Goal: Book appointment/travel/reservation

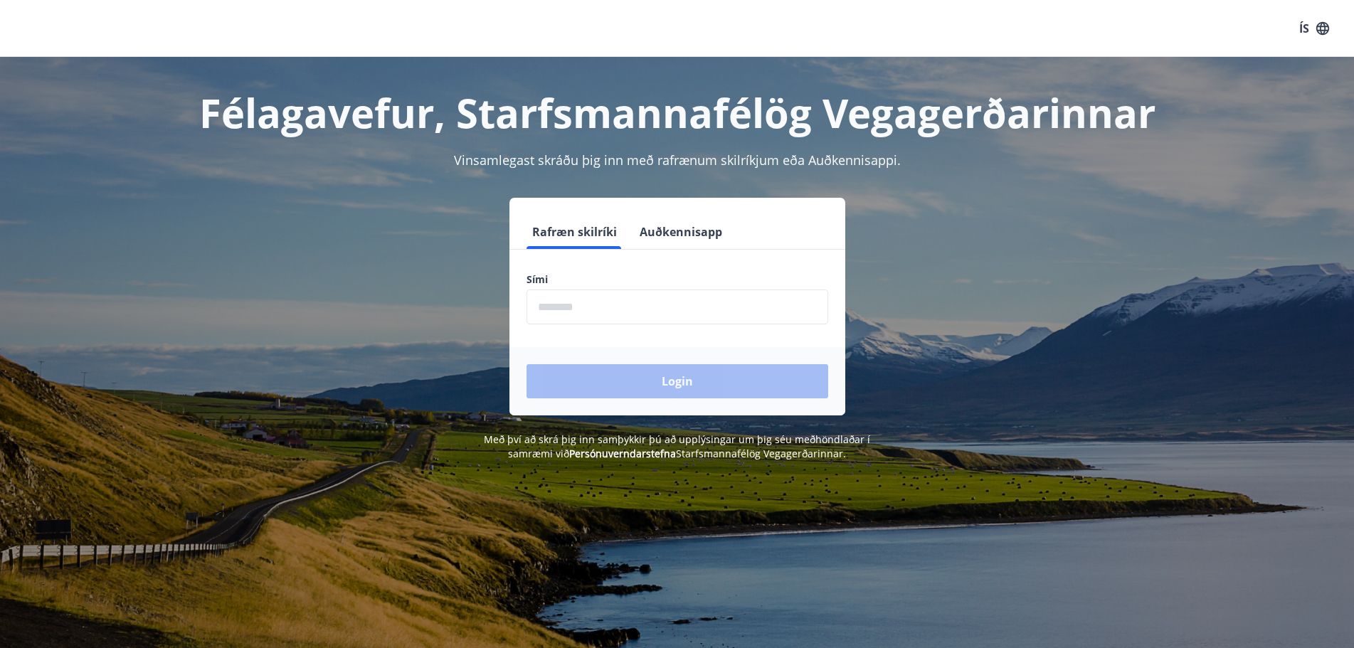
click at [672, 294] on input "phone" at bounding box center [677, 307] width 302 height 35
type input "********"
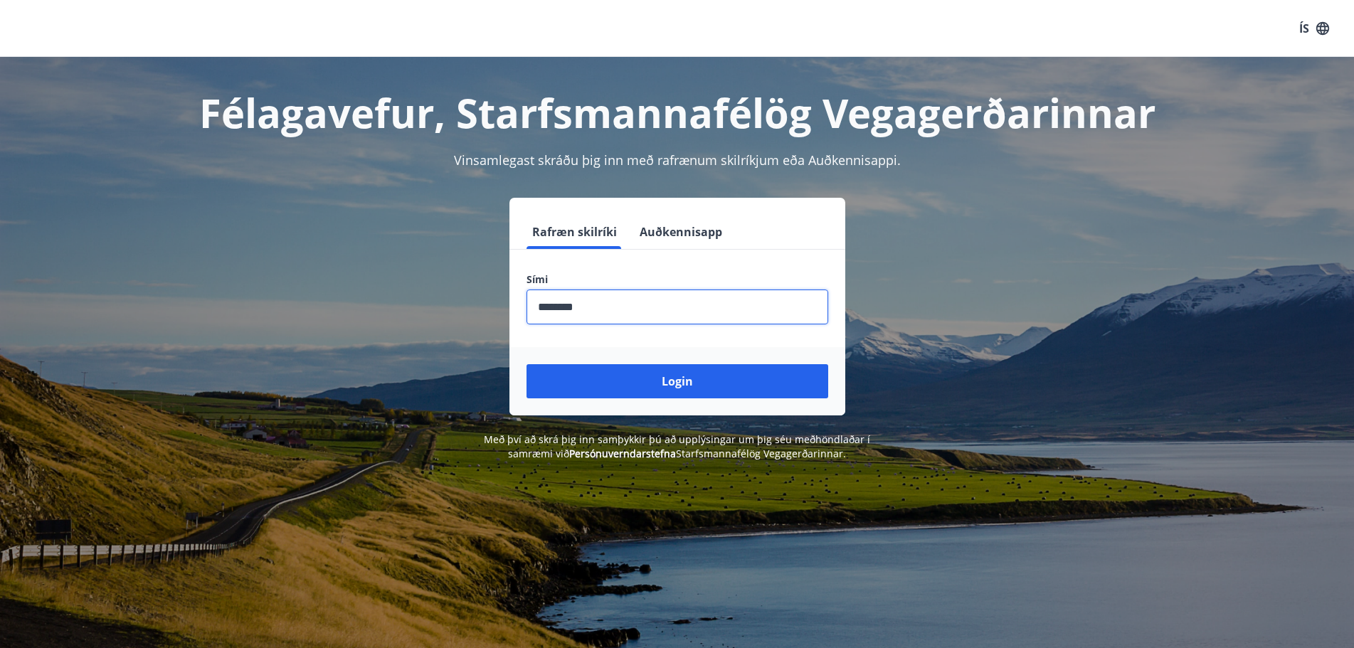
click at [633, 378] on button "Login" at bounding box center [677, 381] width 302 height 34
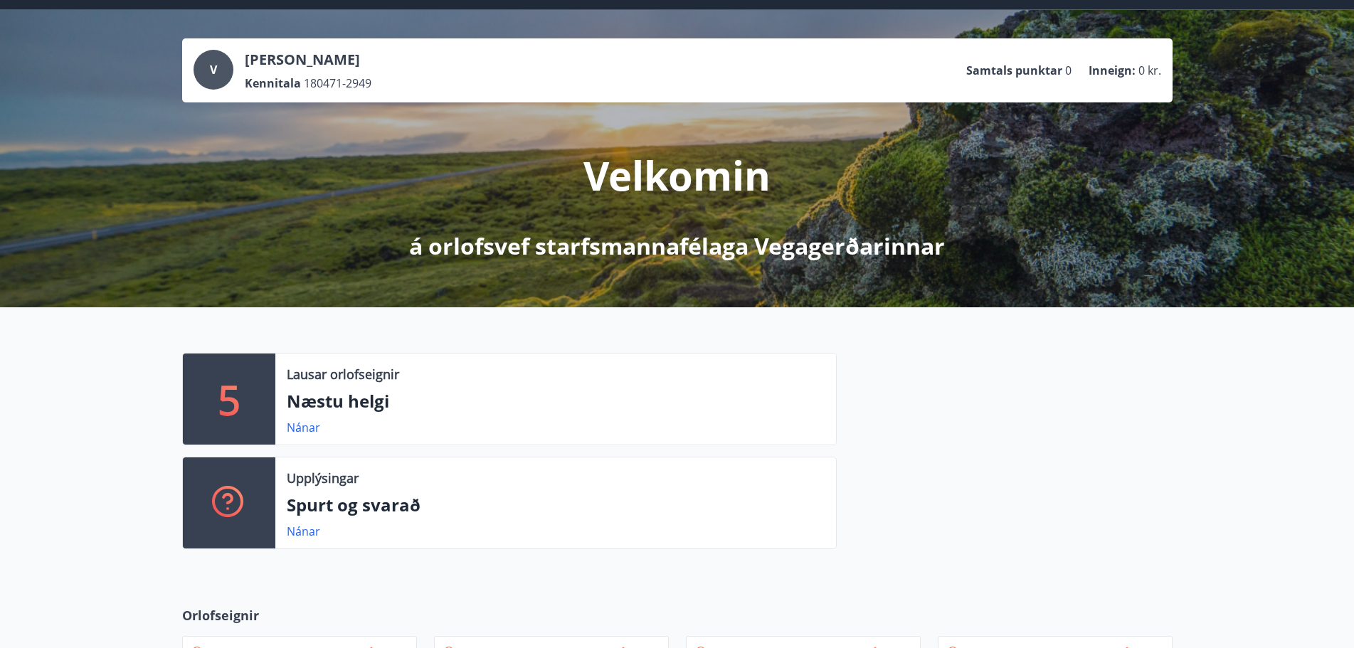
scroll to position [142, 0]
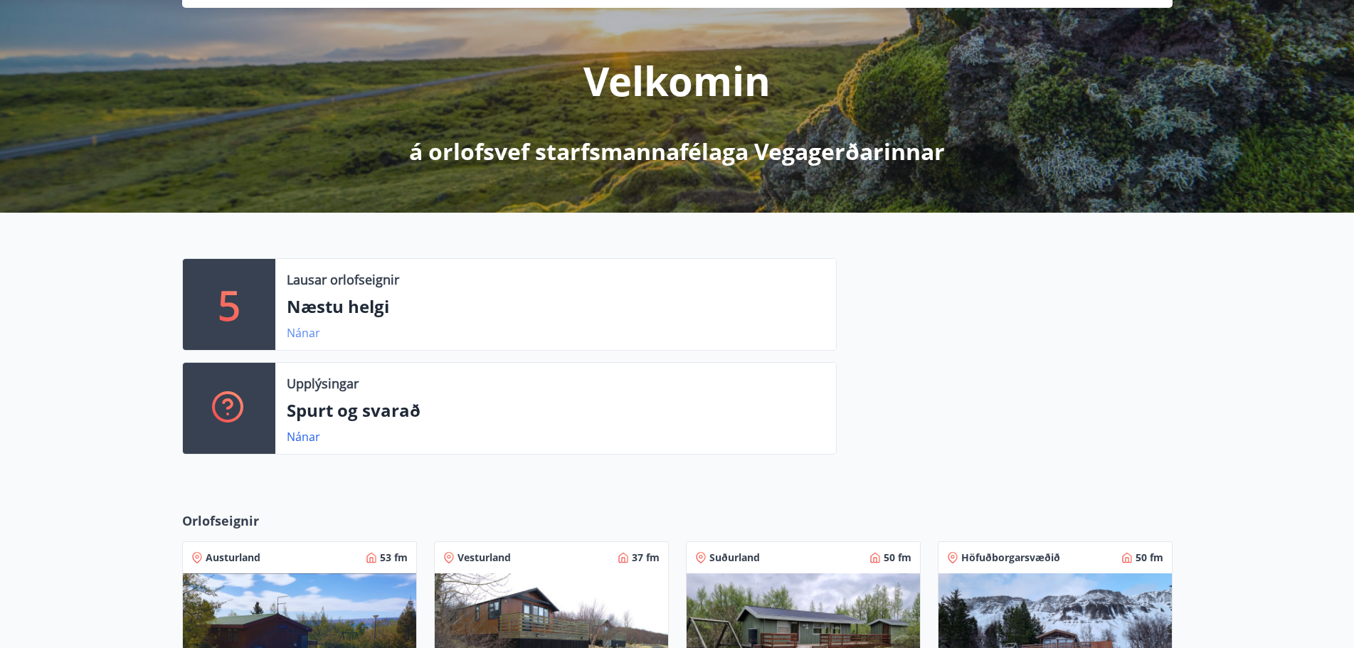
click at [295, 334] on link "Nánar" at bounding box center [303, 333] width 33 height 16
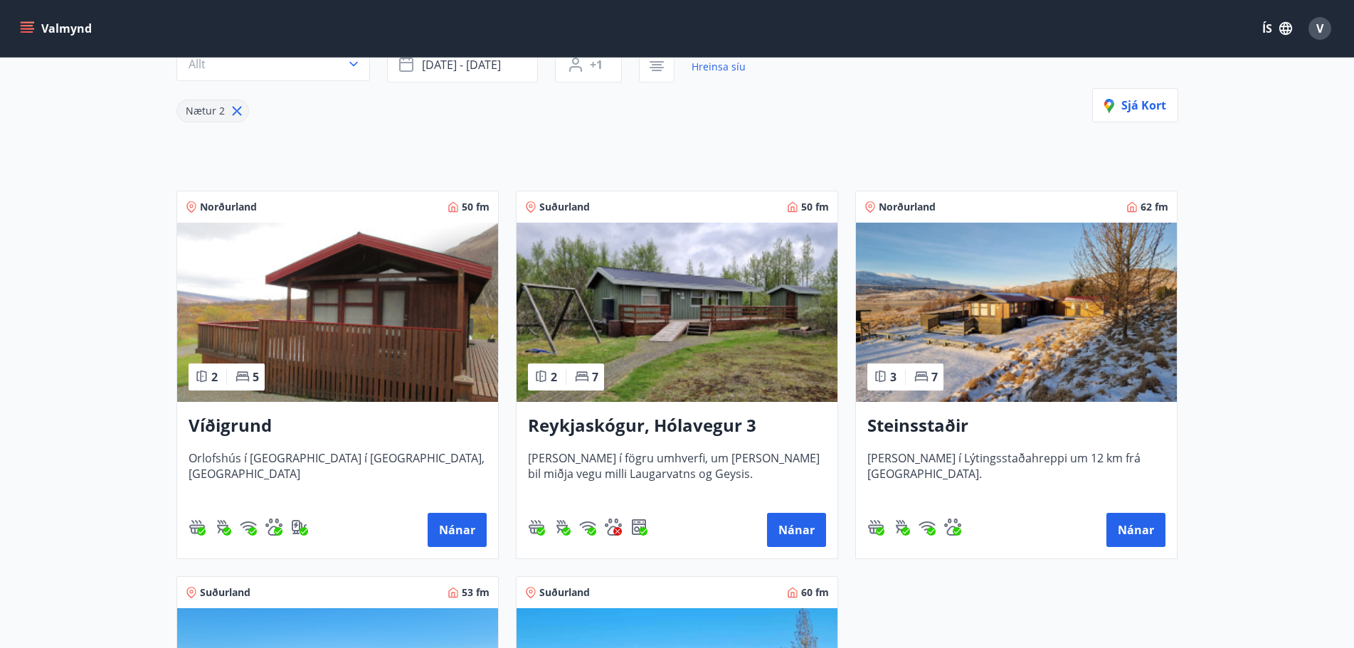
scroll to position [142, 0]
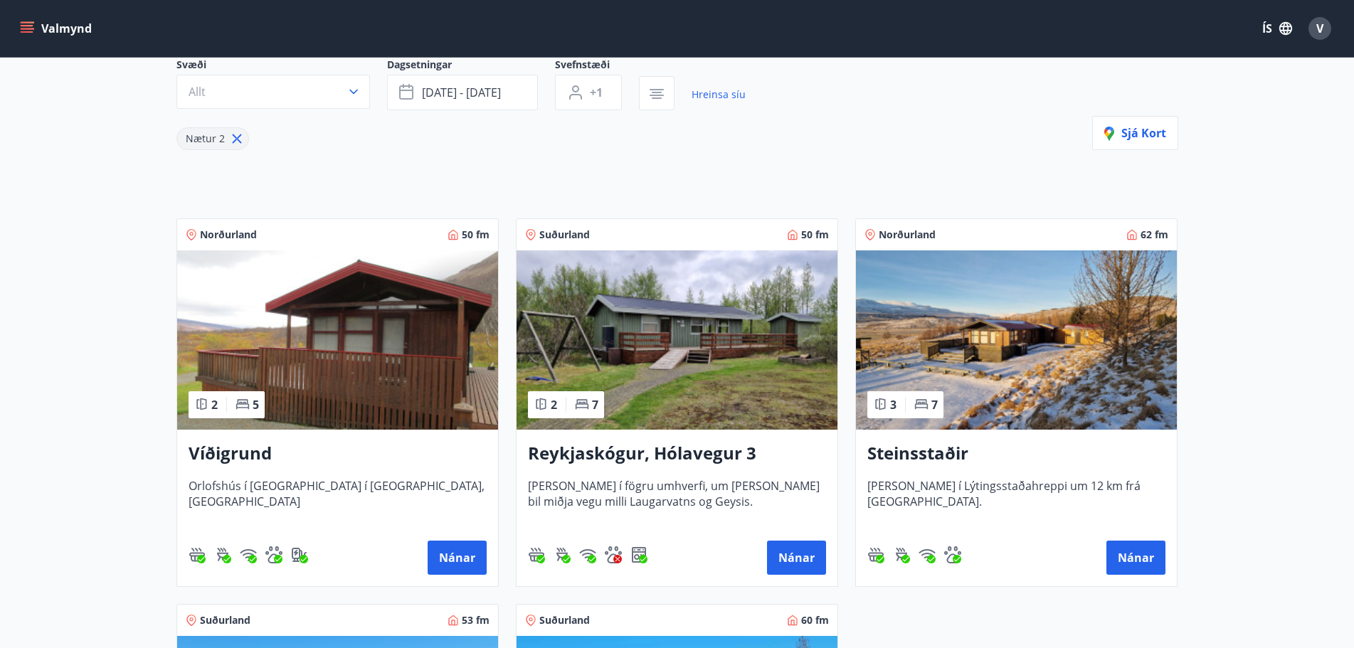
click at [915, 452] on h3 "Steinsstaðir" at bounding box center [1016, 454] width 298 height 26
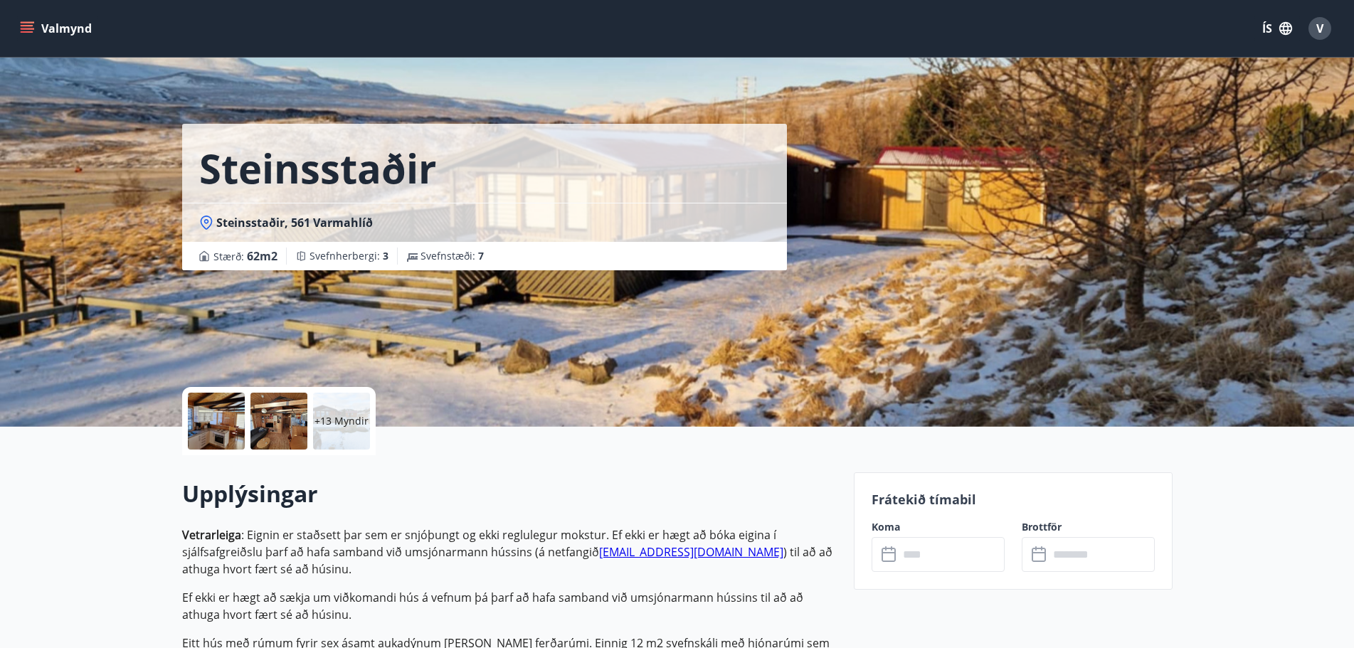
click at [264, 413] on div at bounding box center [278, 421] width 57 height 57
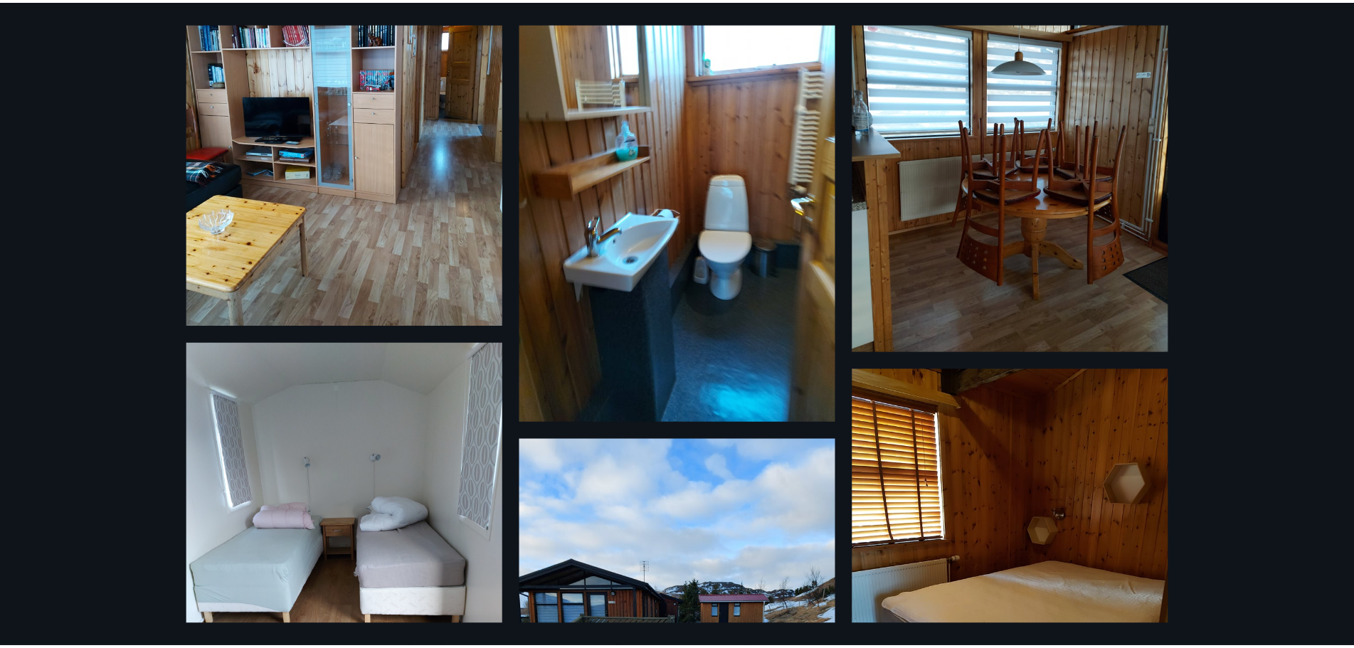
scroll to position [1284, 0]
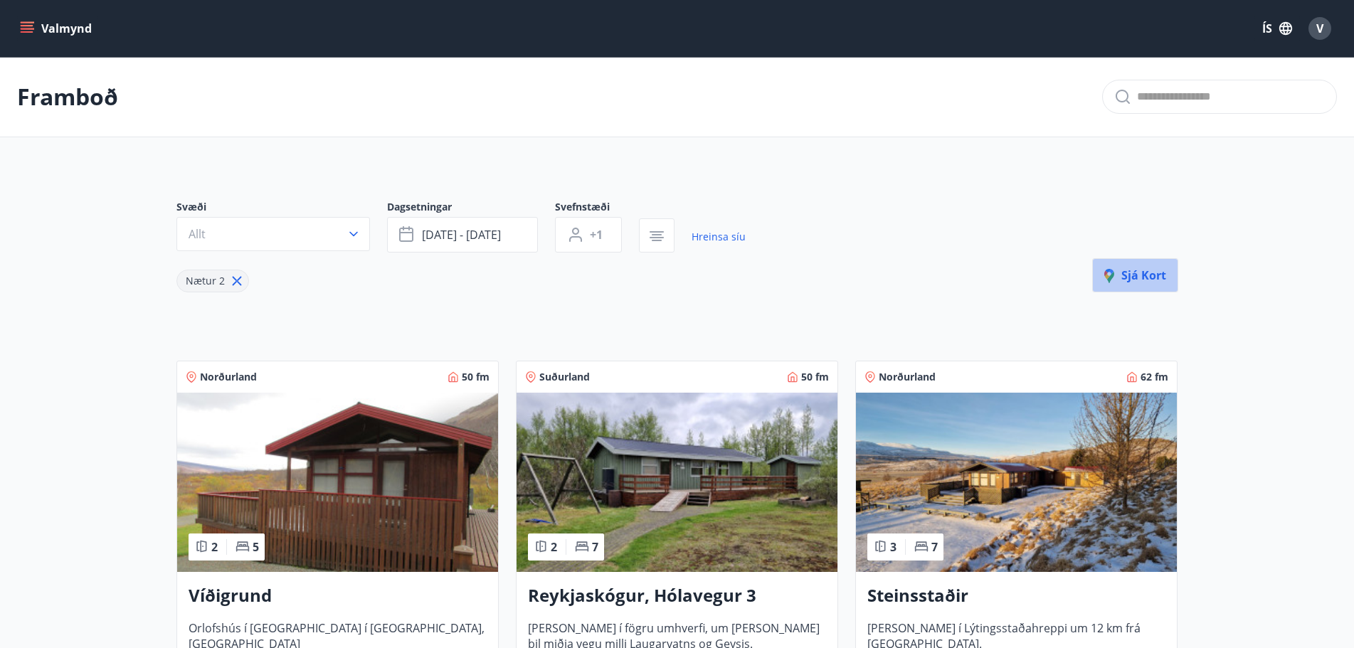
click at [1139, 277] on span "Sjá kort" at bounding box center [1135, 275] width 62 height 16
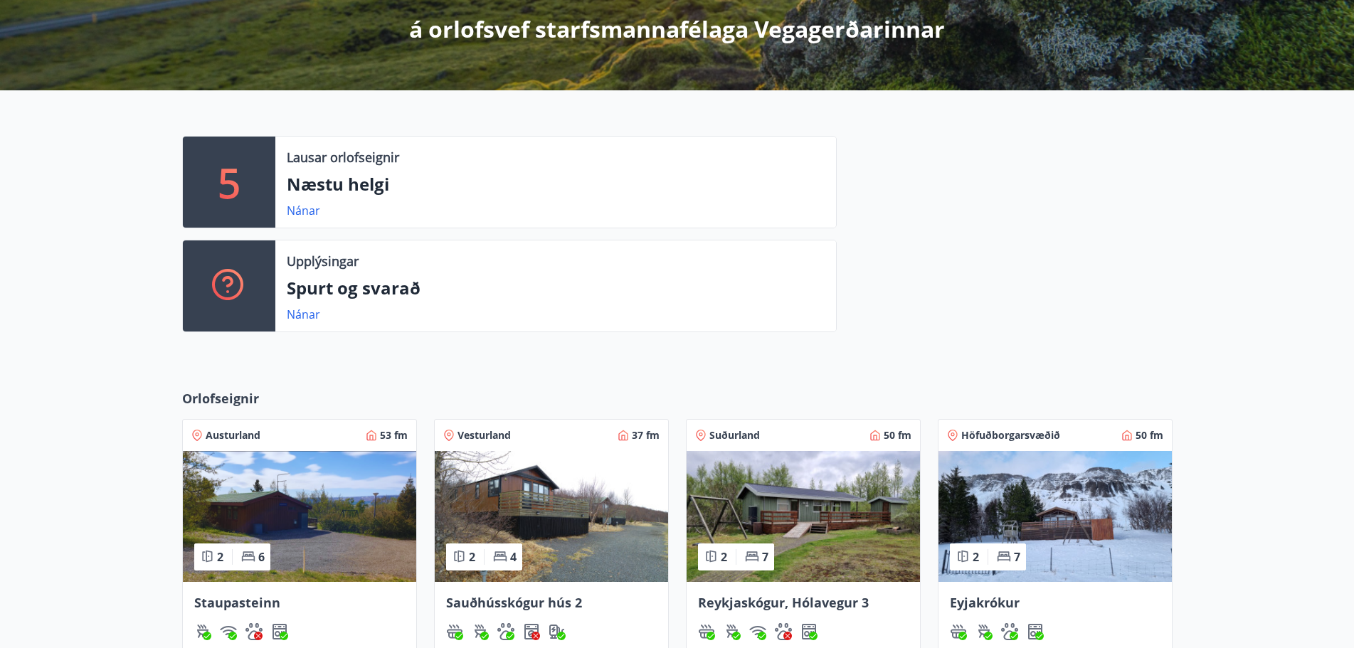
scroll to position [240, 0]
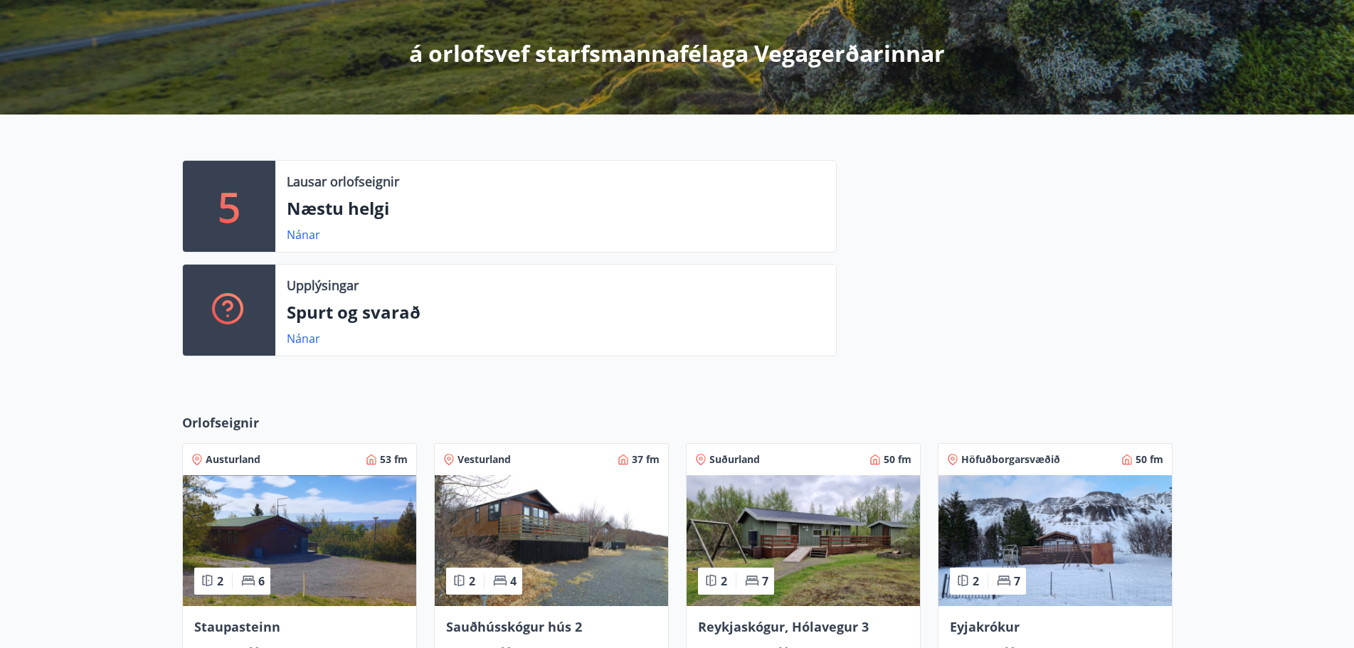
click at [218, 205] on p "5" at bounding box center [229, 206] width 23 height 54
click at [295, 227] on div "Lausar orlofseignir Næstu helgi Nánar" at bounding box center [555, 206] width 561 height 91
click at [295, 228] on link "Nánar" at bounding box center [303, 235] width 33 height 16
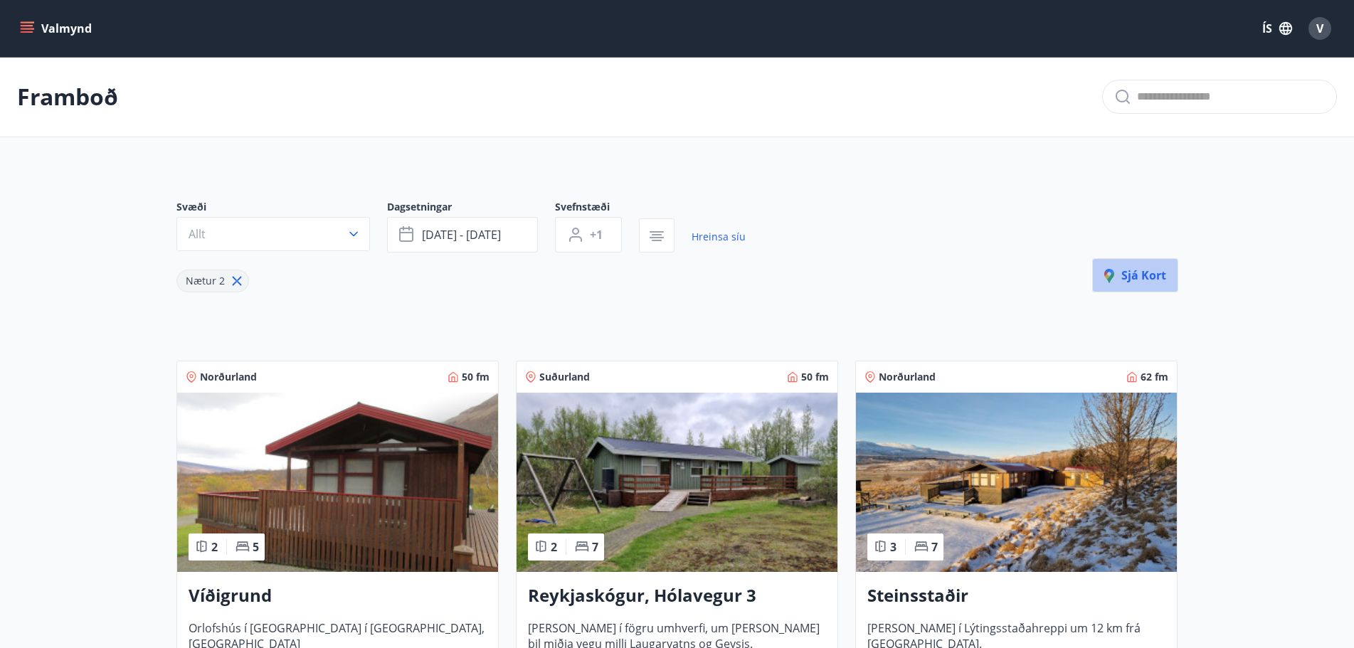
click at [1141, 281] on span "Sjá kort" at bounding box center [1135, 275] width 62 height 16
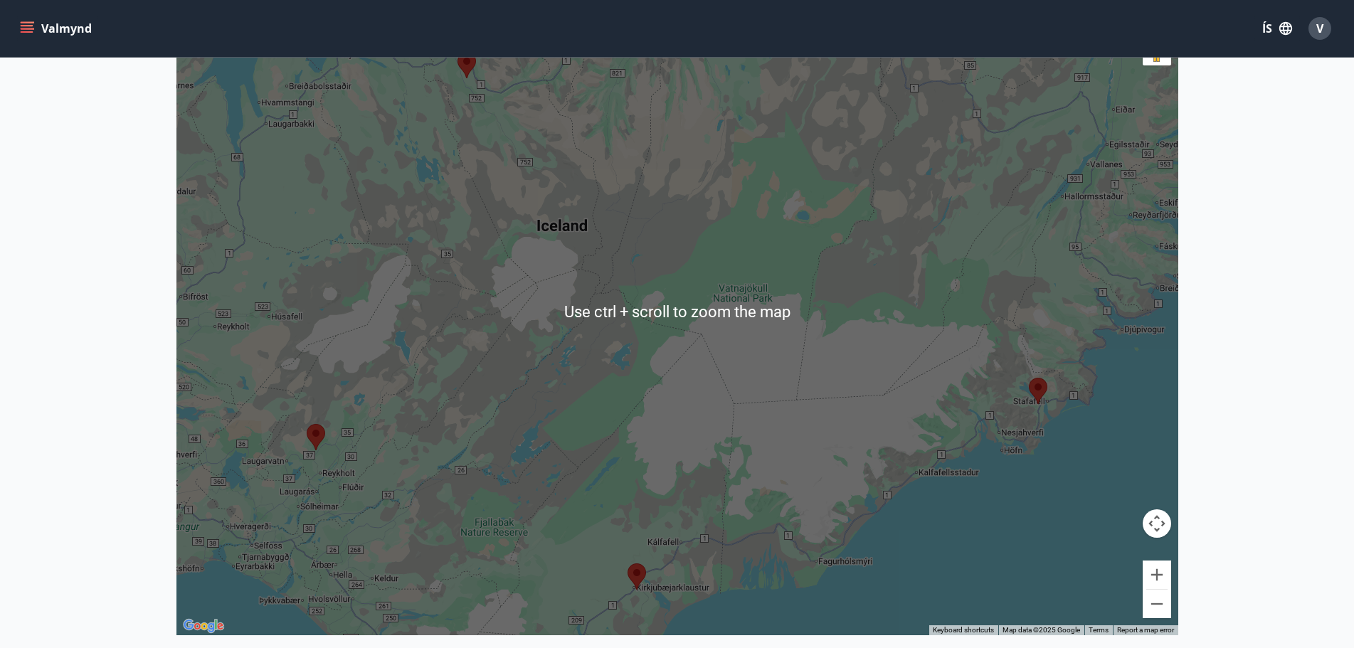
scroll to position [285, 0]
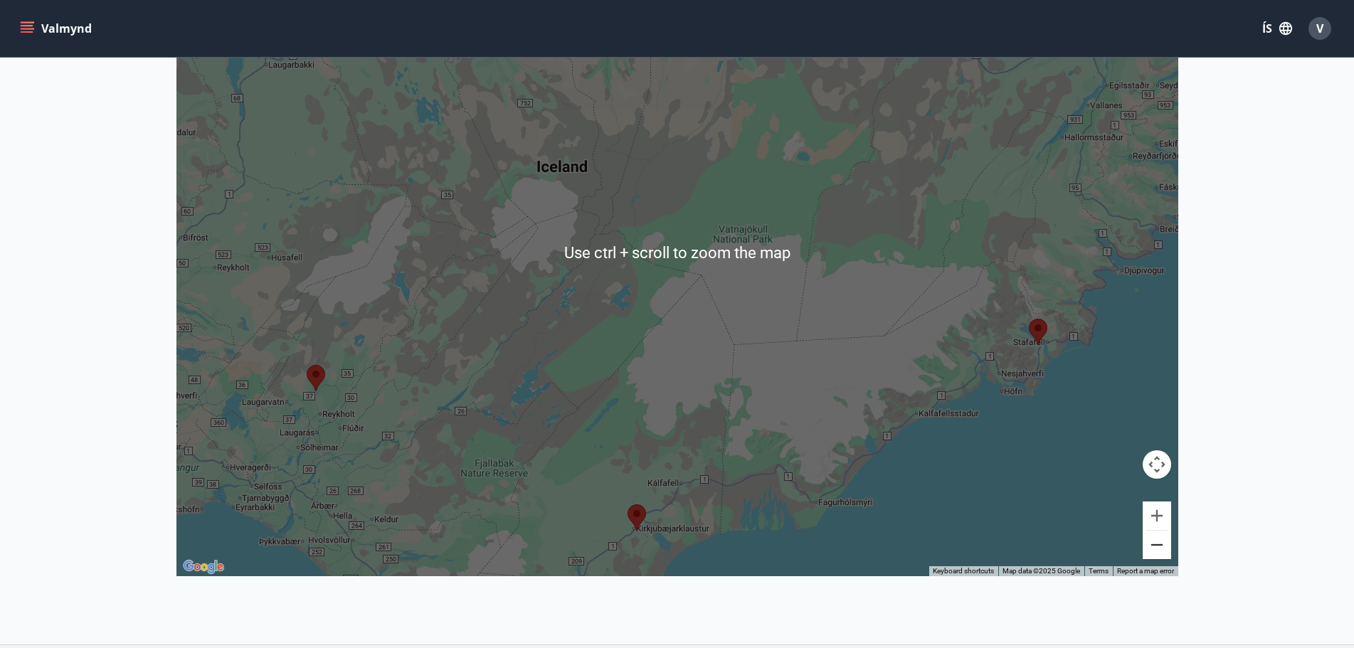
click at [1145, 558] on button "Zoom out" at bounding box center [1156, 545] width 28 height 28
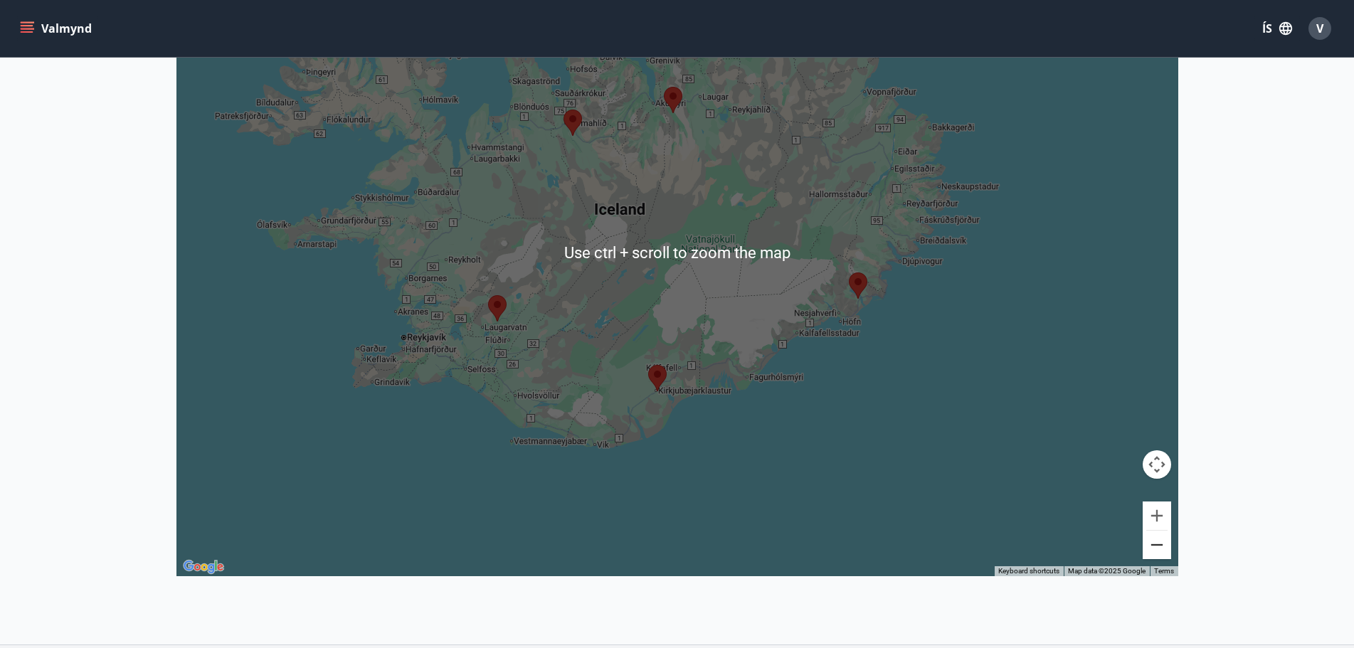
click at [1153, 553] on button "Zoom out" at bounding box center [1156, 545] width 28 height 28
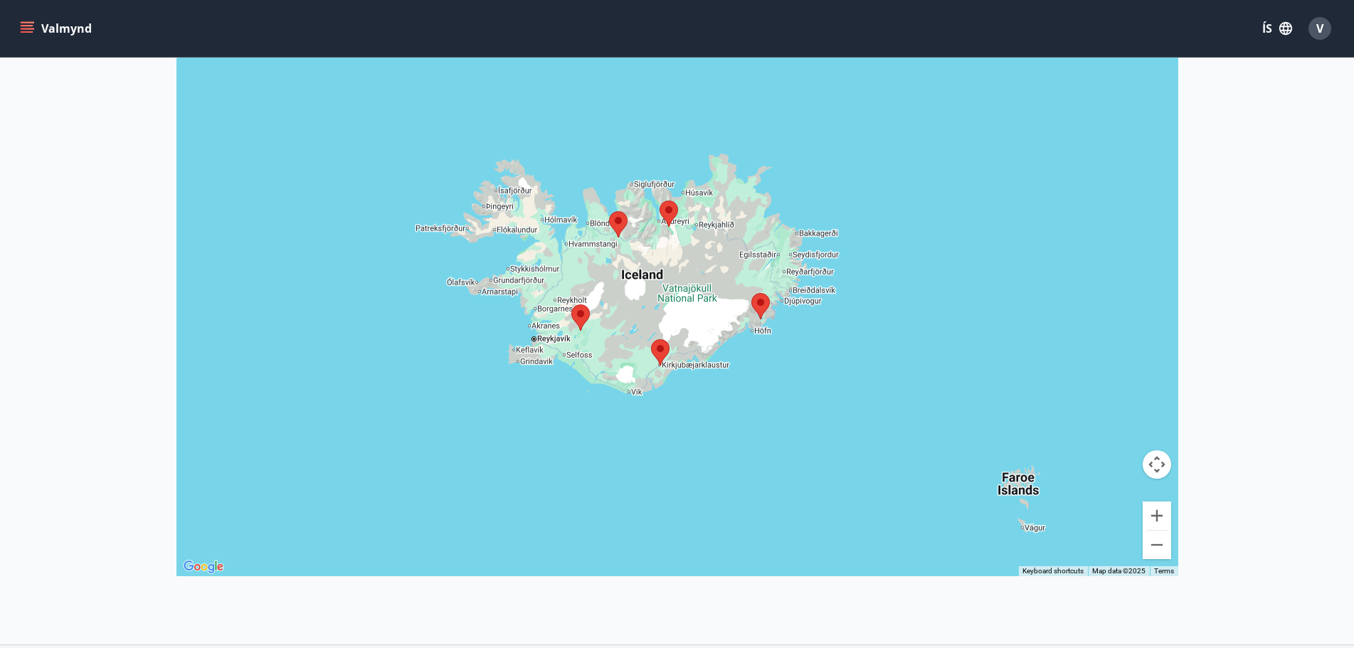
drag, startPoint x: 676, startPoint y: 416, endPoint x: 667, endPoint y: 465, distance: 49.8
click at [667, 465] on div at bounding box center [677, 252] width 1002 height 648
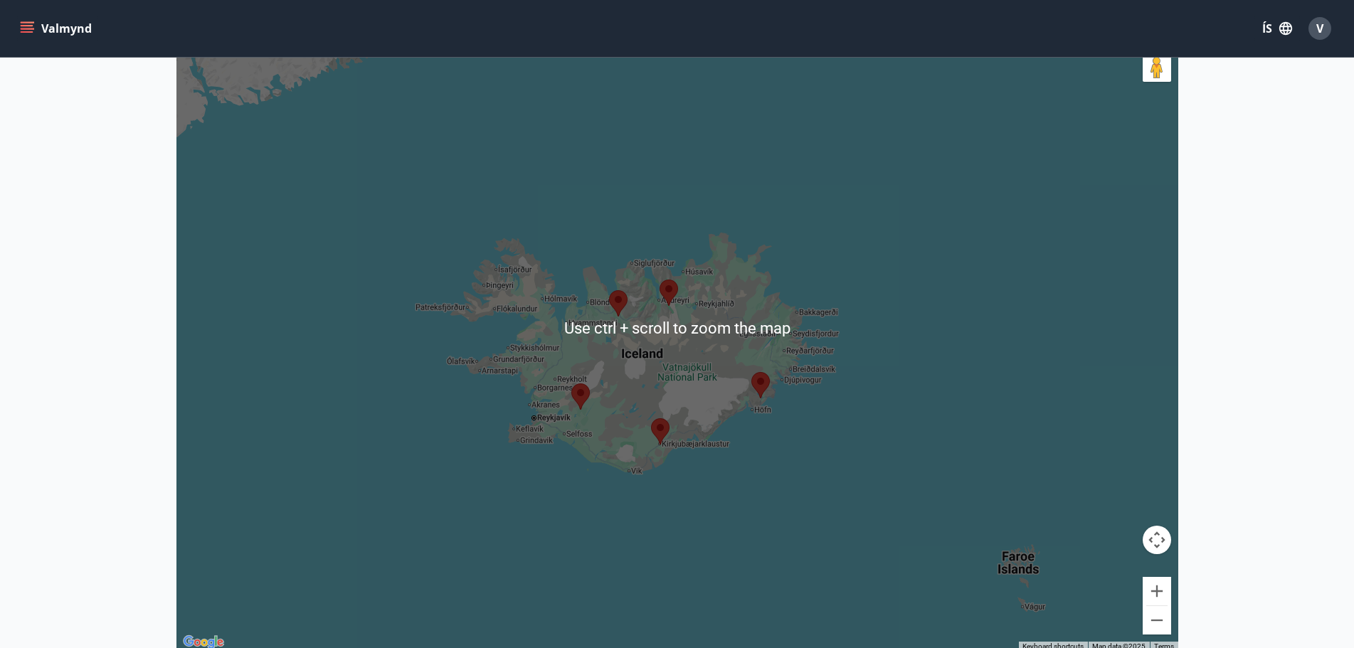
scroll to position [213, 0]
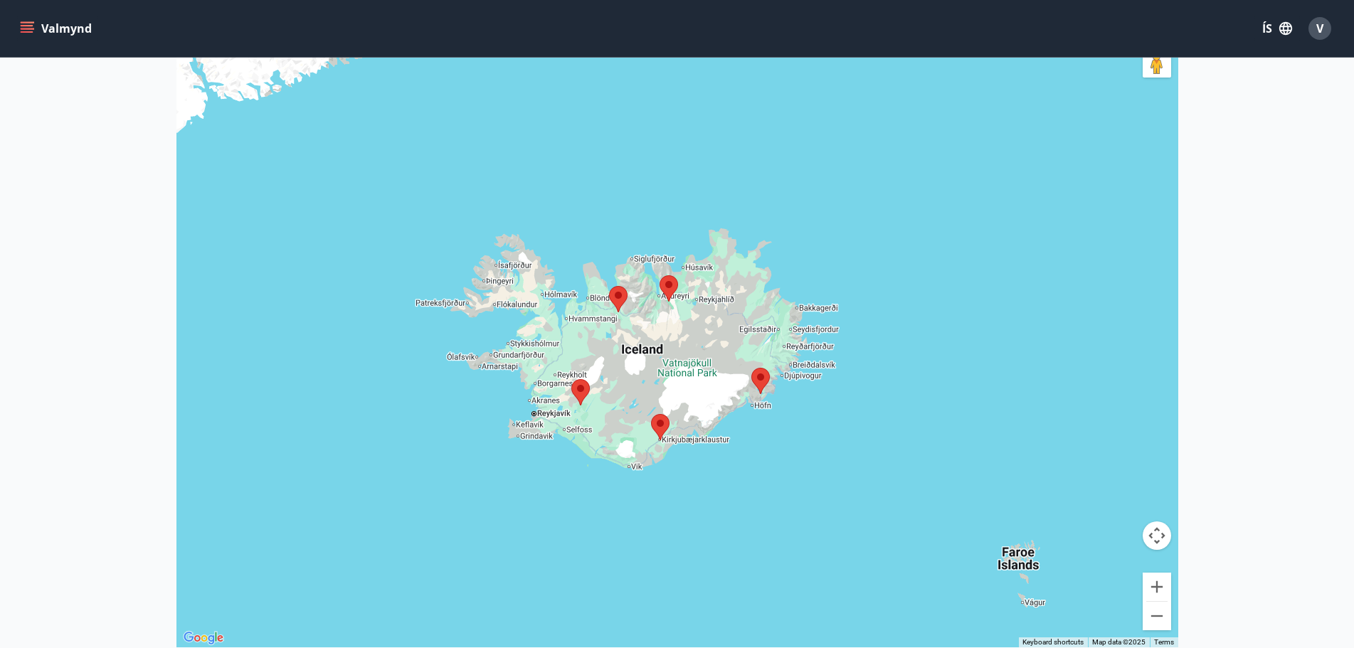
click at [659, 275] on area at bounding box center [659, 275] width 0 height 0
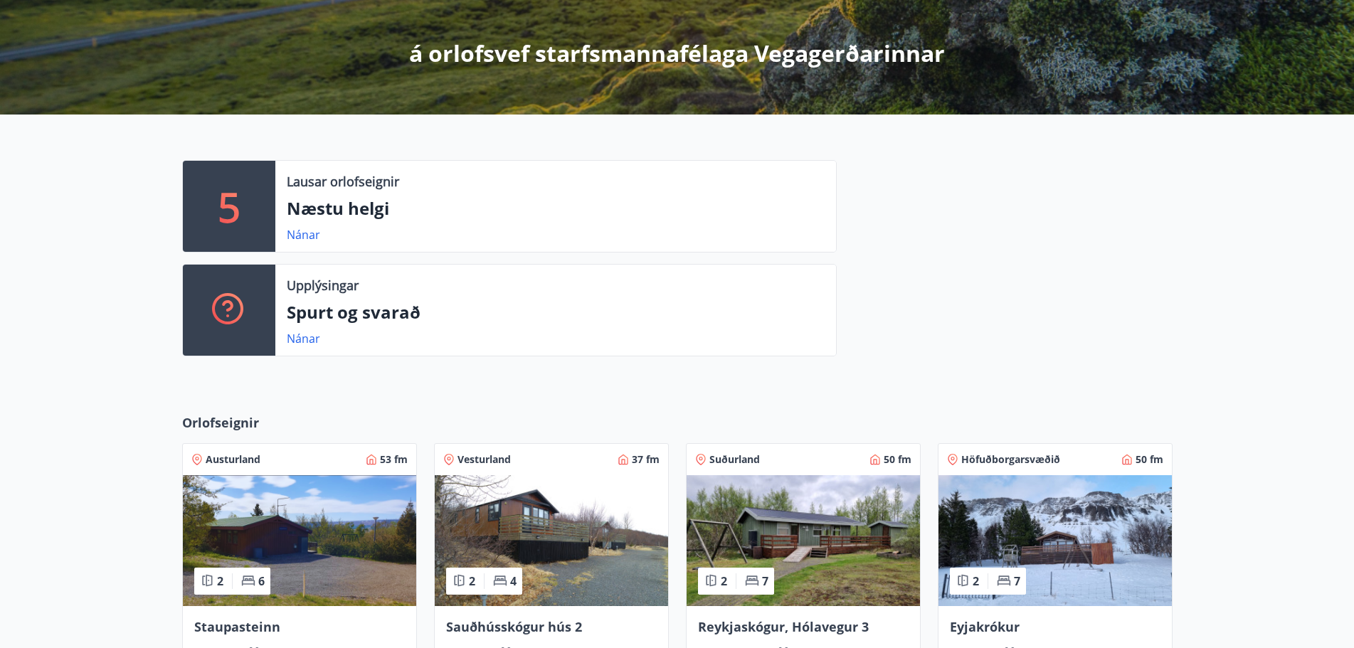
click at [218, 198] on p "5" at bounding box center [229, 206] width 23 height 54
click at [291, 238] on link "Nánar" at bounding box center [303, 235] width 33 height 16
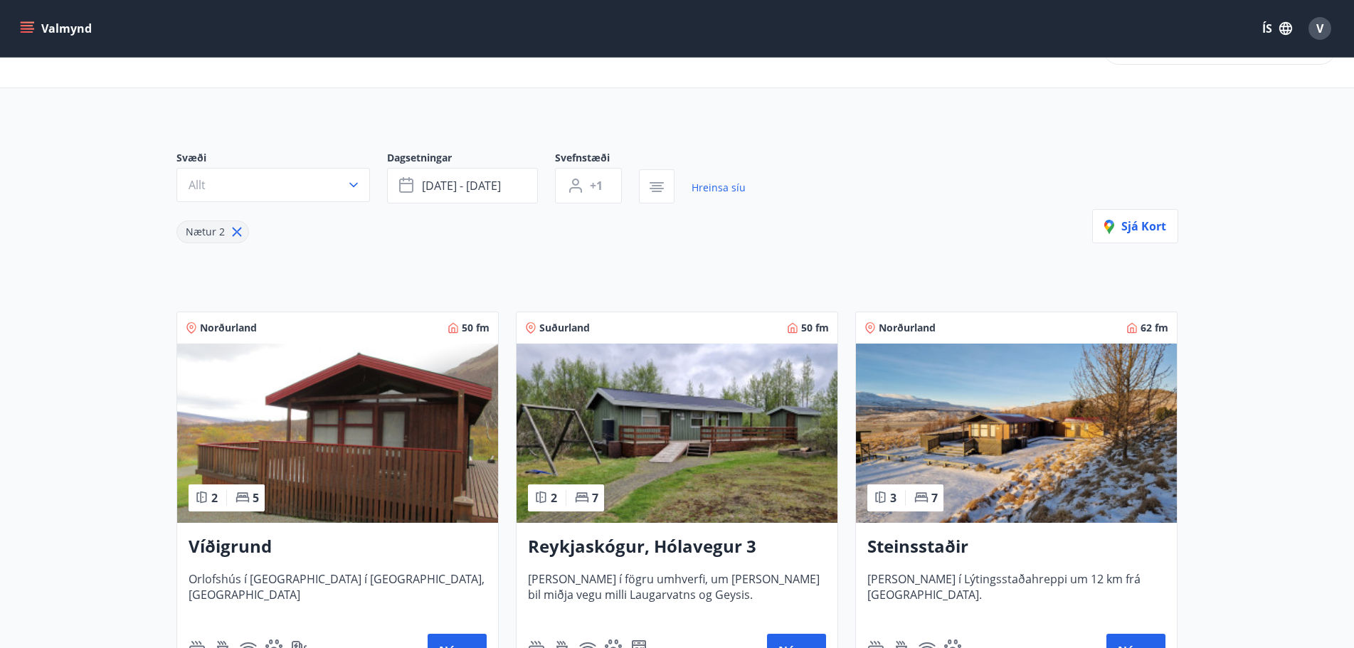
scroll to position [142, 0]
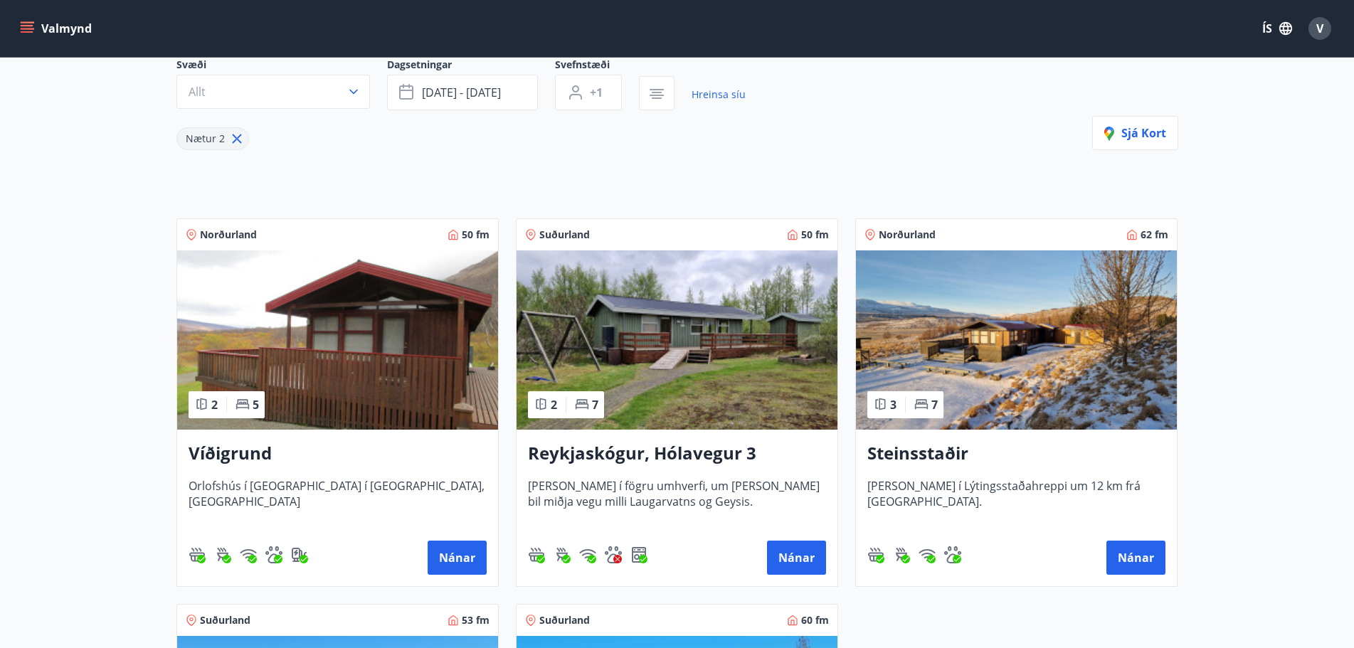
click at [457, 576] on div "Víðigrund Orlofshús í [GEOGRAPHIC_DATA] í [GEOGRAPHIC_DATA], [GEOGRAPHIC_DATA] …" at bounding box center [337, 508] width 321 height 157
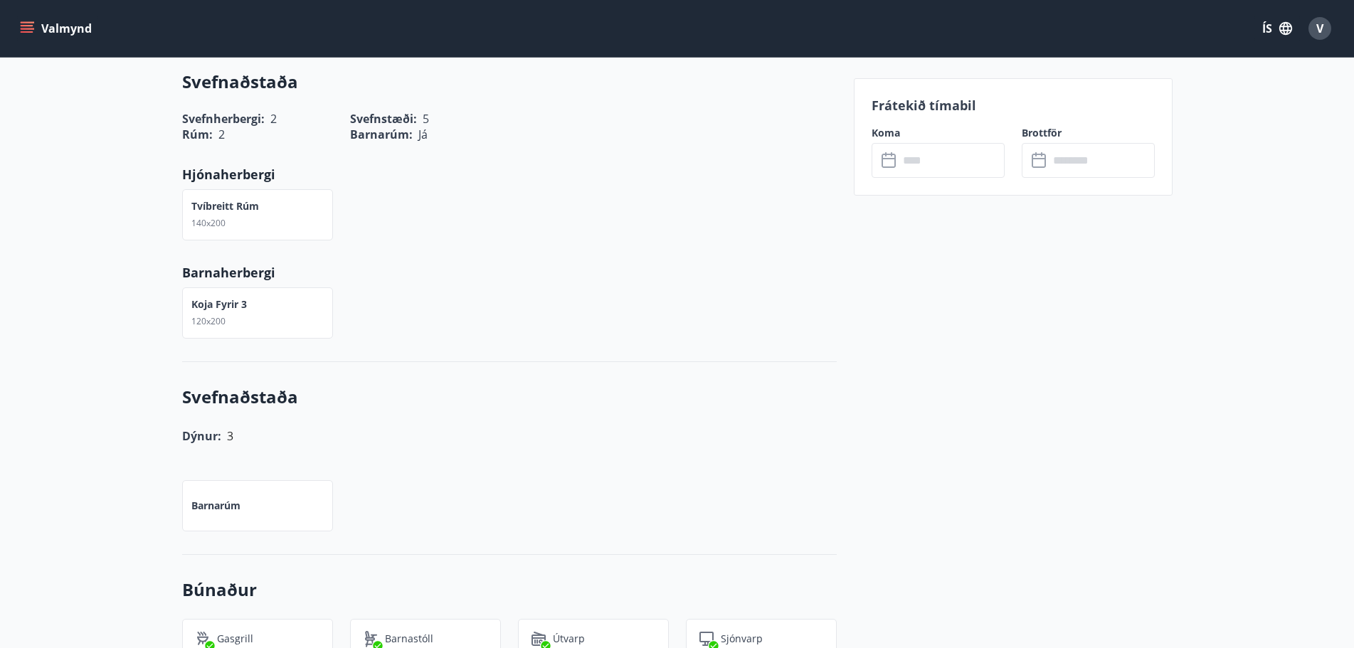
scroll to position [996, 0]
